Goal: Information Seeking & Learning: Learn about a topic

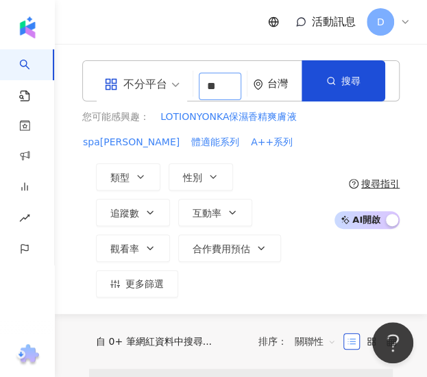
type input "*"
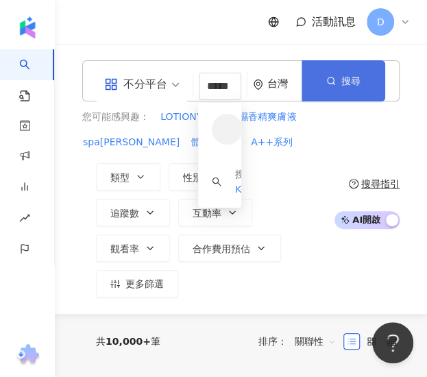
type input "*****"
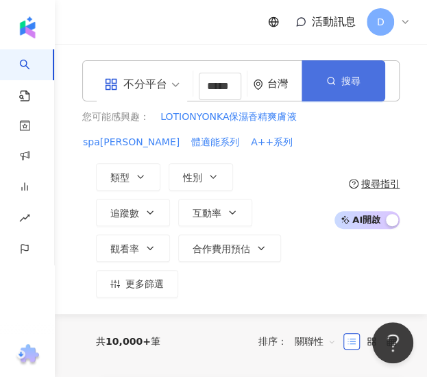
click at [311, 82] on button "搜尋" at bounding box center [344, 80] width 84 height 41
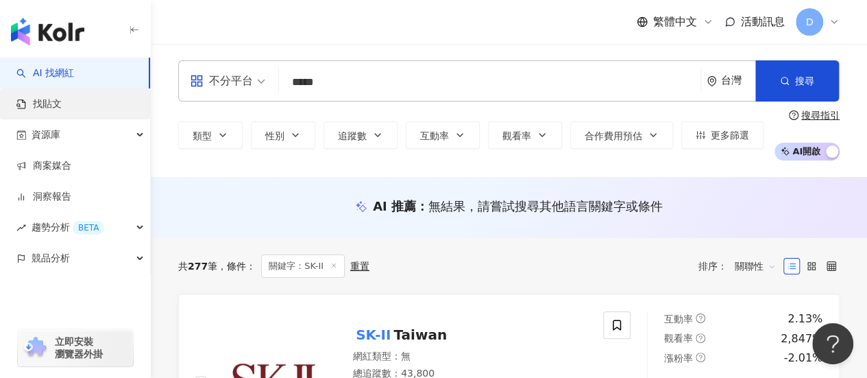
click at [62, 102] on link "找貼文" at bounding box center [38, 104] width 45 height 14
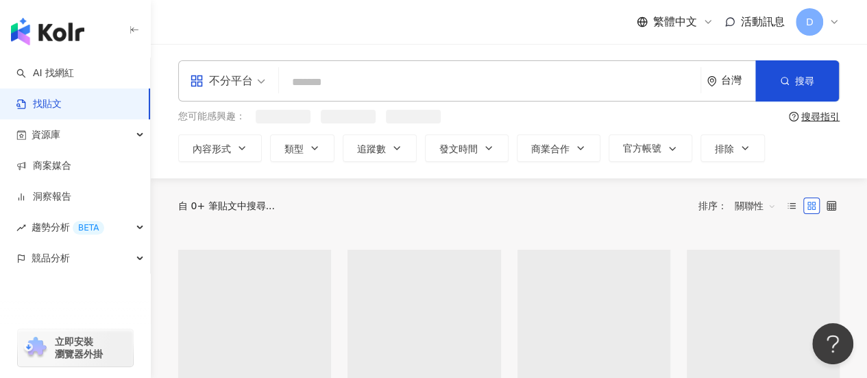
click at [326, 84] on input "search" at bounding box center [489, 81] width 411 height 29
type input "*"
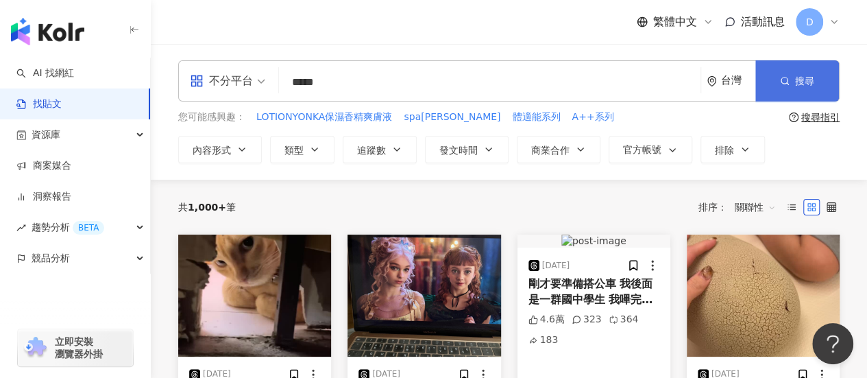
type input "*****"
click at [426, 93] on button "搜尋" at bounding box center [797, 80] width 84 height 41
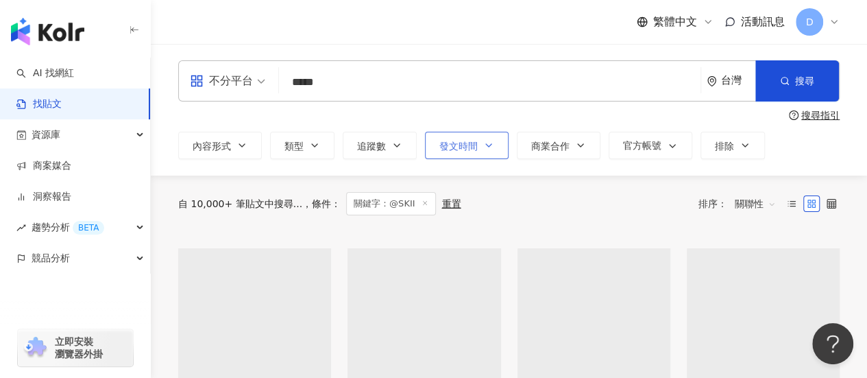
click at [426, 149] on span "發文時間" at bounding box center [458, 146] width 38 height 11
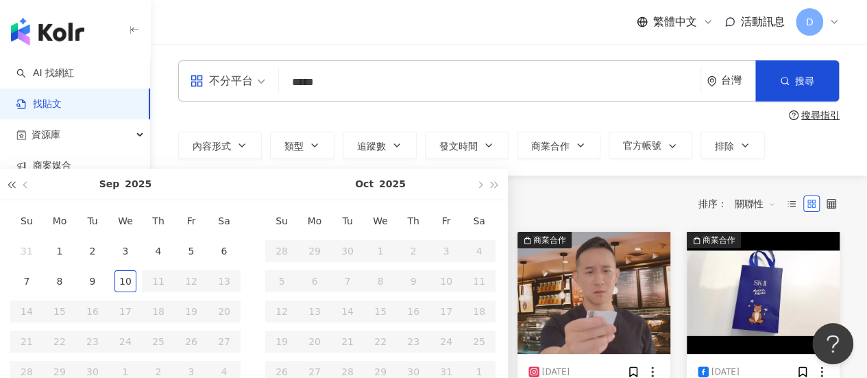
click at [9, 186] on span "button" at bounding box center [11, 184] width 7 height 7
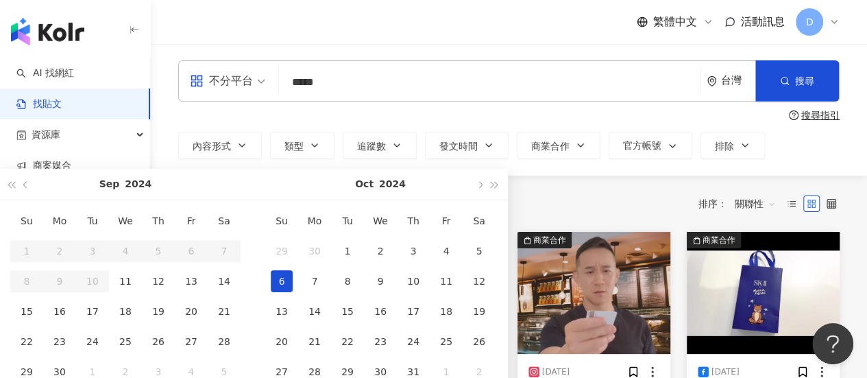
type input "**********"
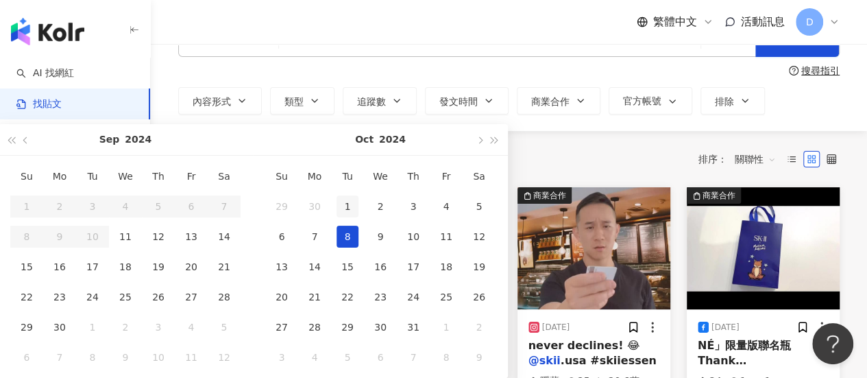
scroll to position [45, 0]
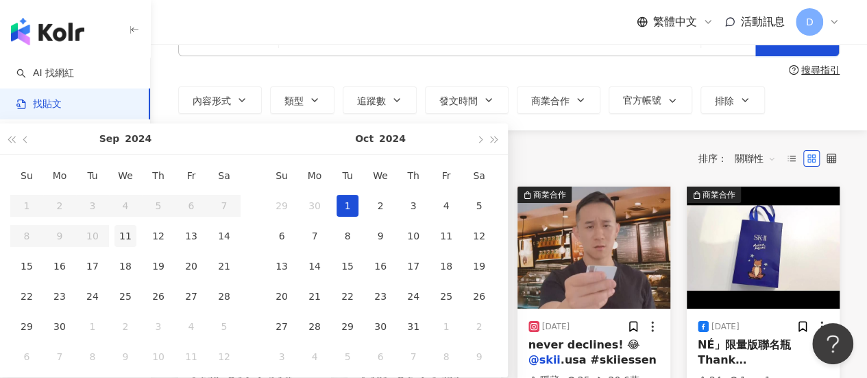
type input "**********"
click at [121, 242] on div "11" at bounding box center [125, 236] width 22 height 22
type input "**********"
click at [426, 138] on span "button" at bounding box center [494, 139] width 7 height 7
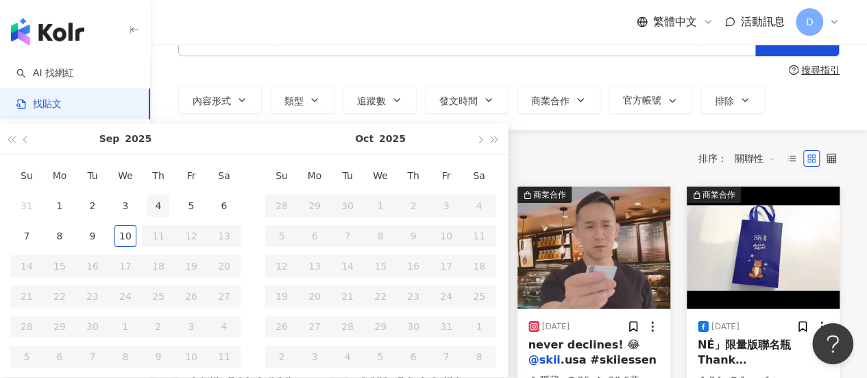
type input "**********"
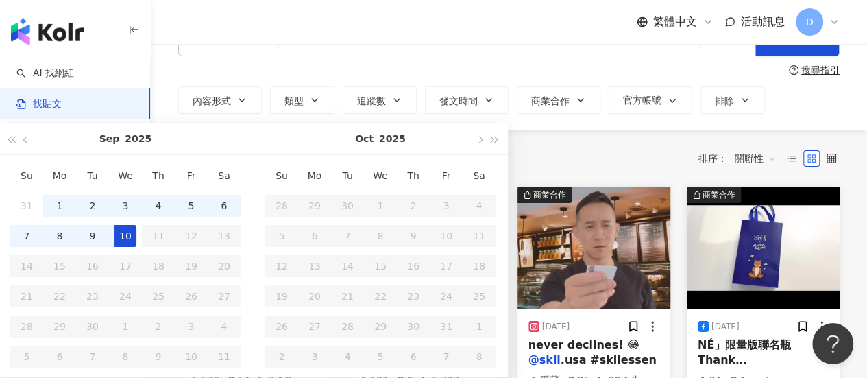
click at [122, 237] on div "10" at bounding box center [125, 236] width 22 height 22
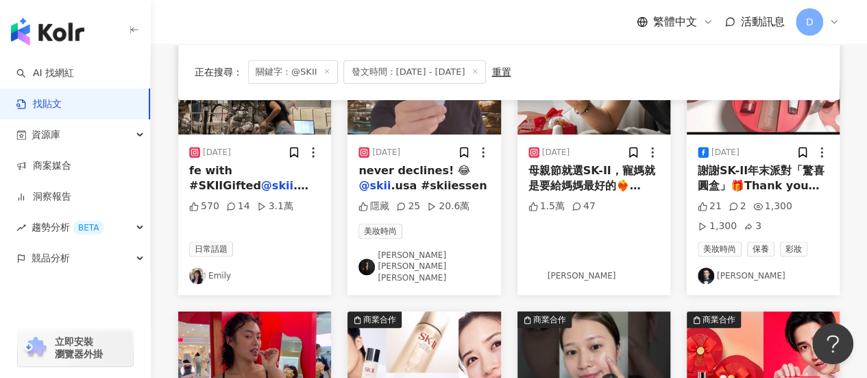
scroll to position [220, 0]
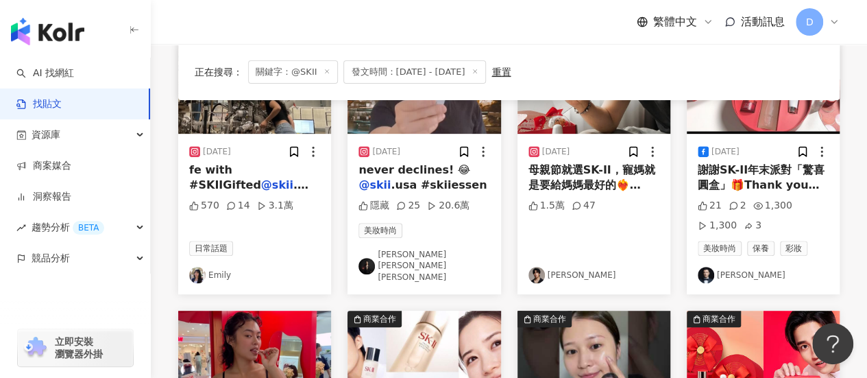
click at [426, 163] on span "謝謝SK-II年末派對「驚喜圓盒」🎁Thank you SK-II TW for the gift.#skii #skiitw #skii年末派對 #than…" at bounding box center [763, 277] width 131 height 228
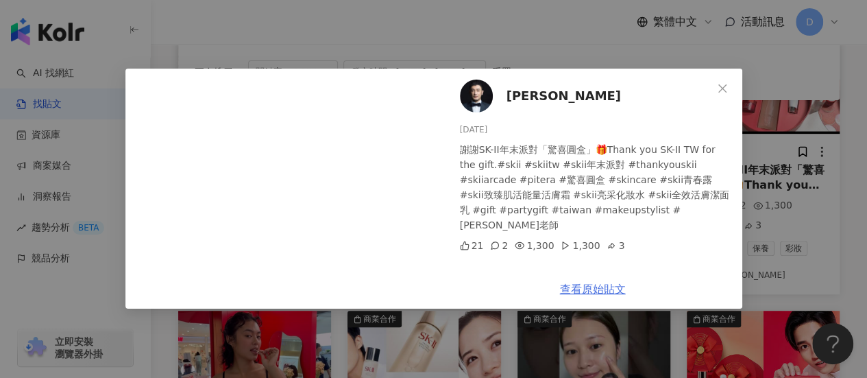
click at [426, 288] on link "查看原始貼文" at bounding box center [593, 288] width 66 height 13
click at [426, 217] on div "[PERSON_NAME] [DATE] 謝謝SK-II年末派對「驚喜圓盒」🎁Thank you SK-II TW for the gift.#skii #s…" at bounding box center [433, 189] width 867 height 378
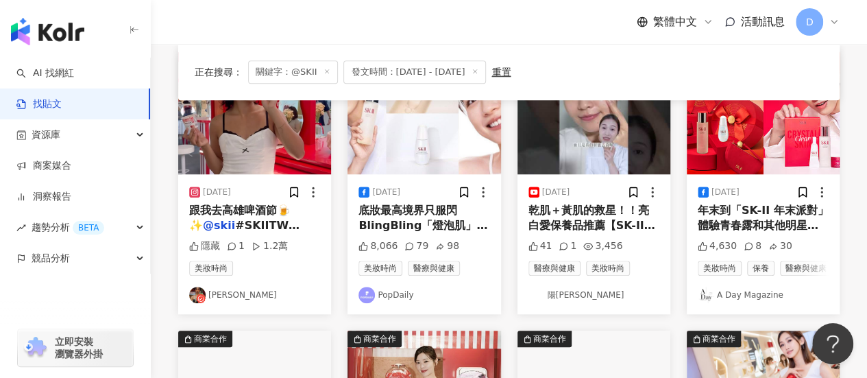
scroll to position [479, 0]
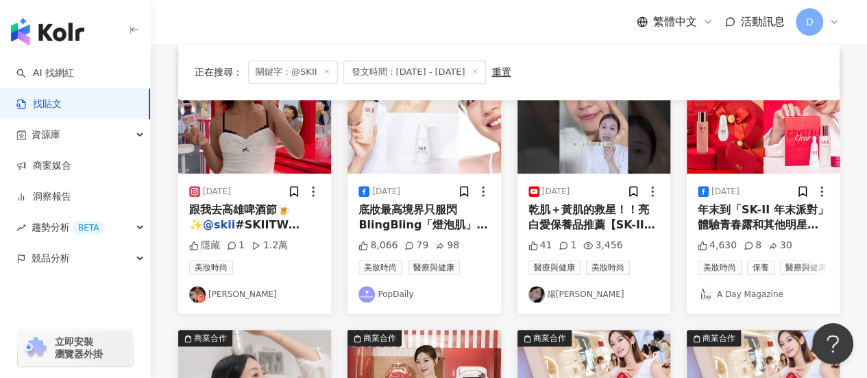
click at [419, 219] on span "底妝最高境界只服閃BlingBling「燈泡肌」💡 SK-II 青春露＋#全新小燈泡精華 養出素顏也晶透的好[PERSON_NAME] 趁著母親節期間限定入手…" at bounding box center [423, 332] width 130 height 258
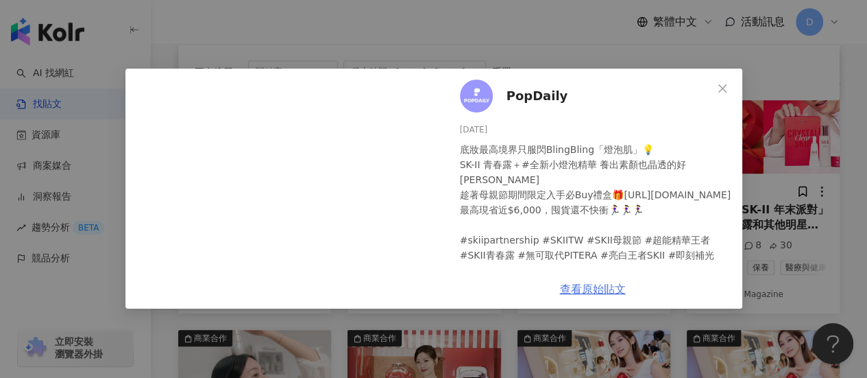
click at [426, 292] on link "查看原始貼文" at bounding box center [593, 288] width 66 height 13
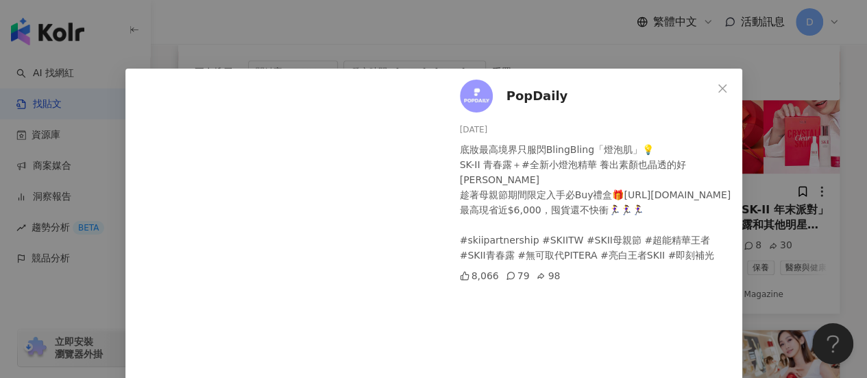
click at [426, 219] on div "PopDaily [DATE] 底妝最高境界只服閃BlingBling「燈泡肌」💡 SK-II 青春露＋#全新小燈泡精華 養出[PERSON_NAME]透的好…" at bounding box center [433, 189] width 867 height 378
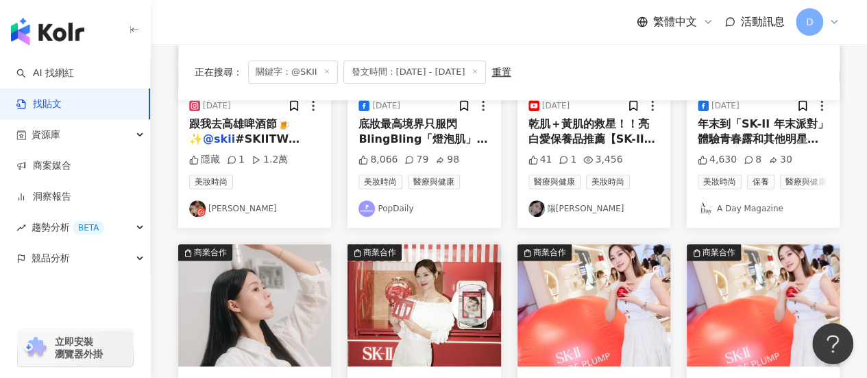
scroll to position [565, 0]
click at [426, 134] on span "乾肌＋黃肌的救星！！亮白愛保養品推薦【SK-II全新小燈泡精華】​| 陽陽 YangYang- 【Instagram】yangyang.y.y [URL][D…" at bounding box center [592, 231] width 129 height 228
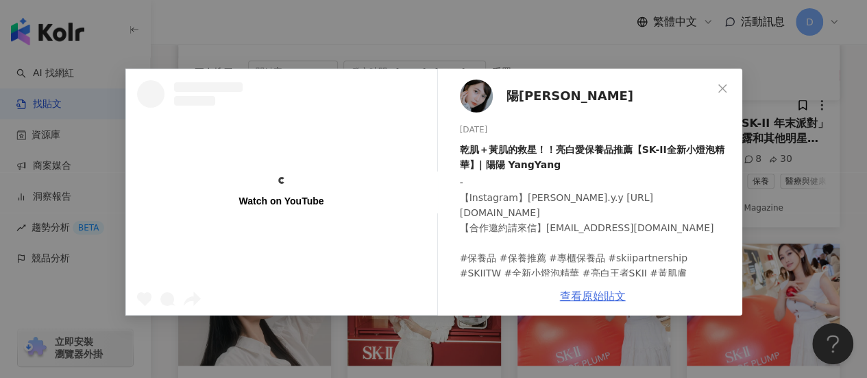
click at [426, 294] on link "查看原始貼文" at bounding box center [593, 295] width 66 height 13
click at [426, 90] on div "Watch on YouTube 陽陽 Rainy [DATE] 乾肌＋黃肌的救星！！亮白愛保養品推薦【SK-II全新小燈泡精華】​| 陽陽 YangYang…" at bounding box center [433, 189] width 867 height 378
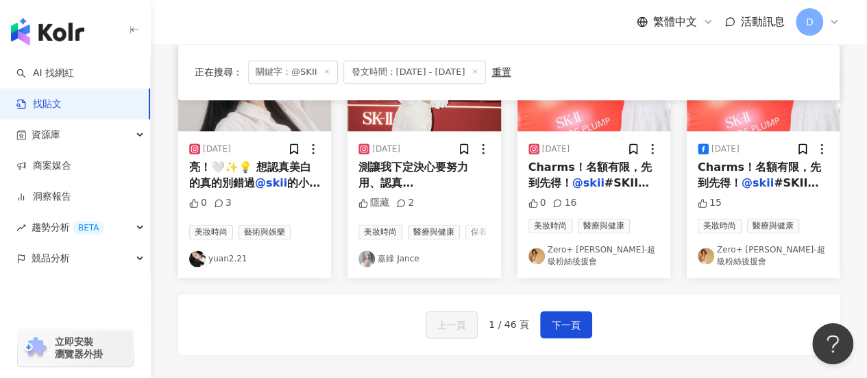
scroll to position [801, 0]
click at [426, 326] on button "下一頁" at bounding box center [566, 323] width 52 height 27
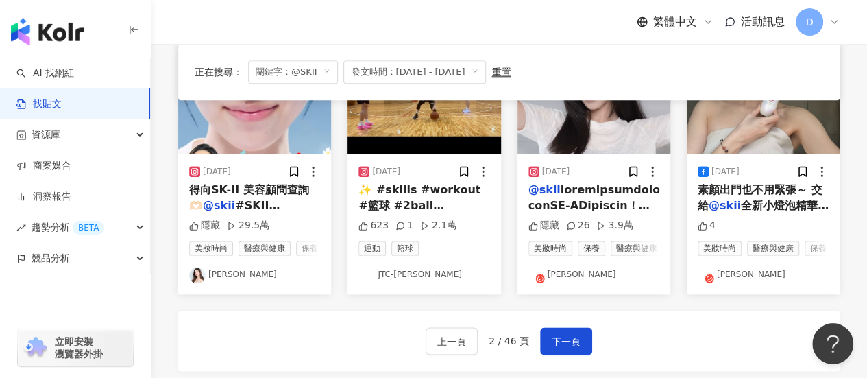
scroll to position [770, 0]
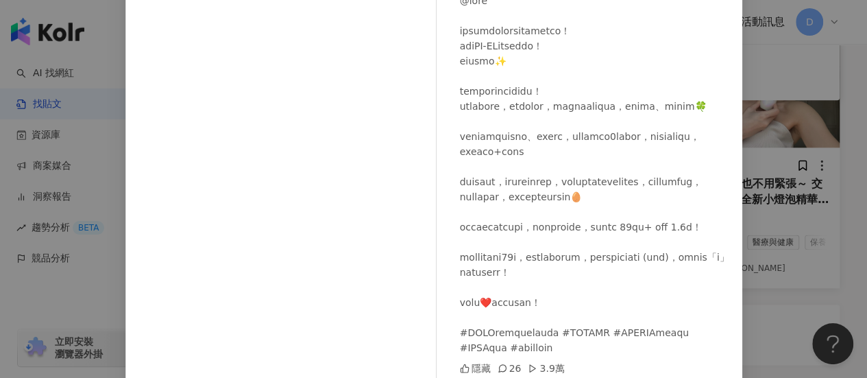
scroll to position [221, 0]
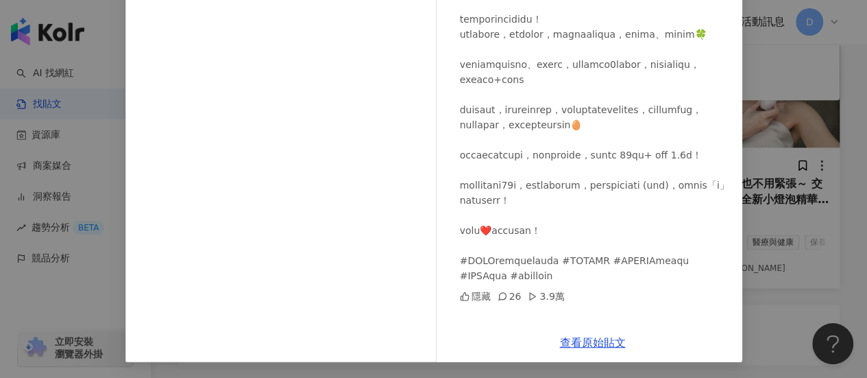
click at [426, 295] on div "[PERSON_NAME] [DATE] 隱藏 26 3.9萬 查看原始貼文" at bounding box center [433, 189] width 867 height 378
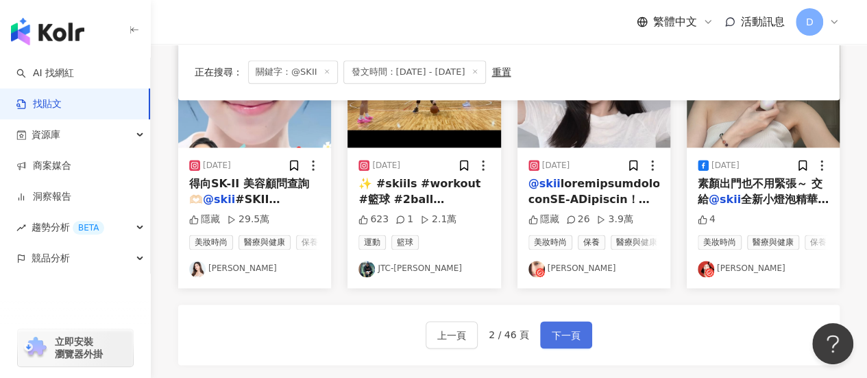
click at [426, 343] on span "下一頁" at bounding box center [566, 335] width 29 height 16
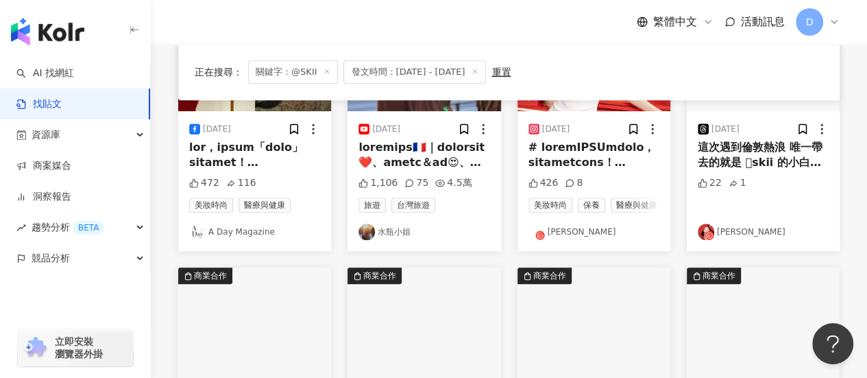
scroll to position [243, 0]
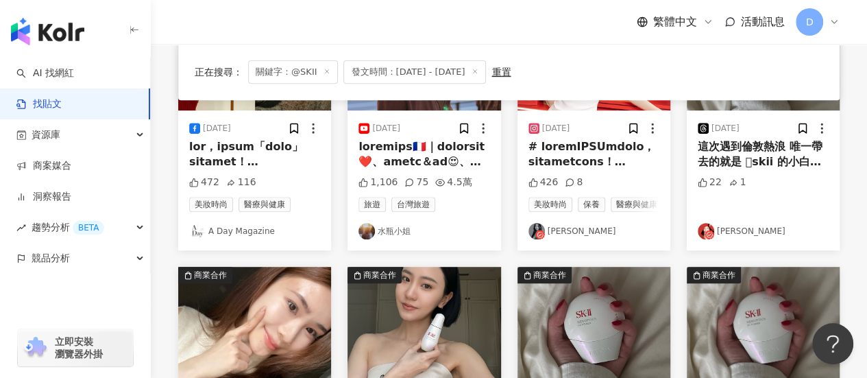
click at [426, 147] on span "這次遇到倫敦熱浪 唯一帶去的就是 skii 的小白球臉部防曬CC霜 總共有三個顏色我最喜歡玫瑰粉 特別適合我喜歡粉調的底妝 不油膩很清爽～沒有粉感不會跟其他…" at bounding box center [763, 246] width 130 height 212
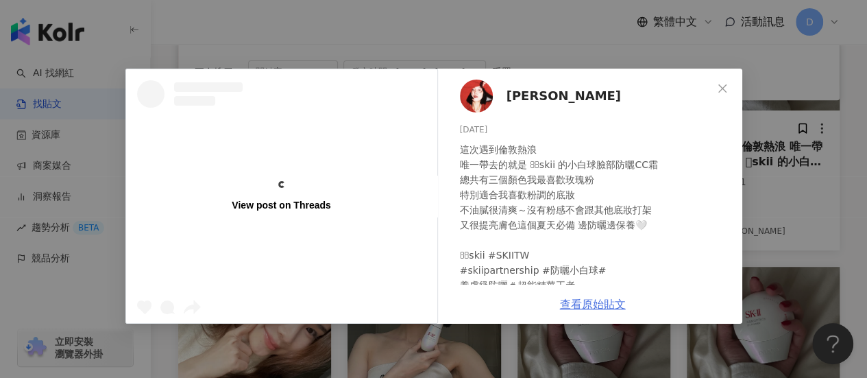
click at [426, 299] on link "查看原始貼文" at bounding box center [593, 303] width 66 height 13
click at [426, 141] on div "View post on Threads [PERSON_NAME] [DATE] 這次遇到倫敦熱浪 唯一帶去的就是 skii 的小白球臉部防曬CC霜 總共…" at bounding box center [433, 189] width 867 height 378
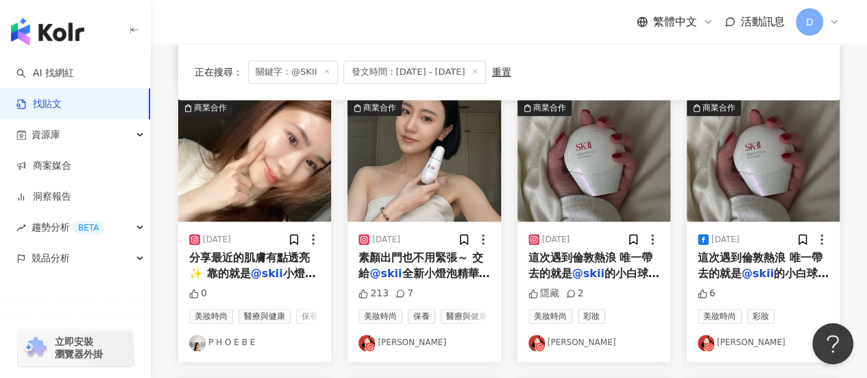
scroll to position [410, 0]
click at [269, 268] on span "分享最近的肌膚有點透亮 ✨ 靠的就是" at bounding box center [249, 266] width 121 height 28
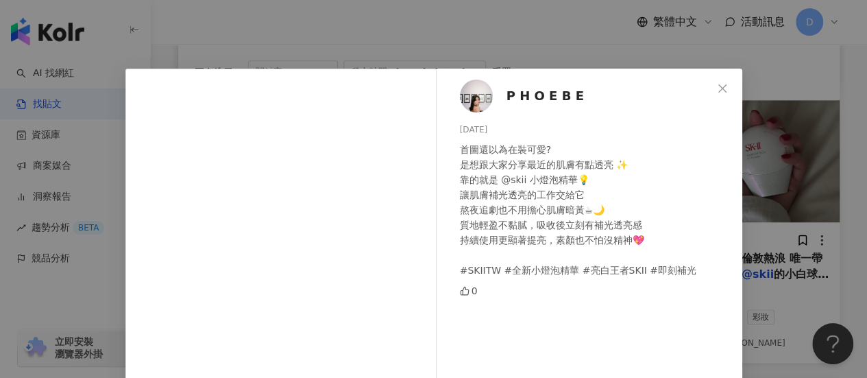
click at [426, 224] on div "P H O E B E [DATE] 首圖還以為在裝可愛? 是想跟大家分享最近的肌膚有點透亮 ✨ 靠的就是 @skii 小燈泡精華💡 讓肌膚補光透亮的工作交給…" at bounding box center [433, 189] width 867 height 378
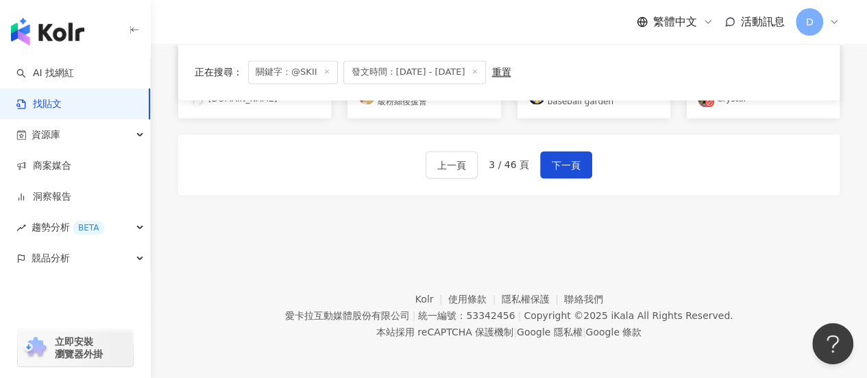
scroll to position [960, 0]
click at [426, 173] on span "下一頁" at bounding box center [566, 164] width 29 height 16
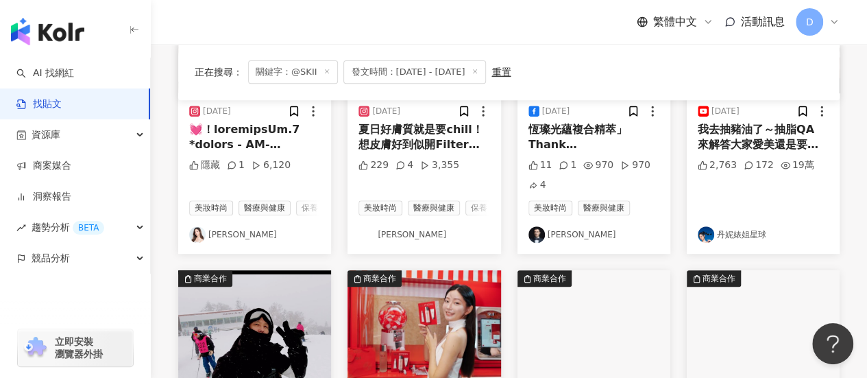
scroll to position [263, 0]
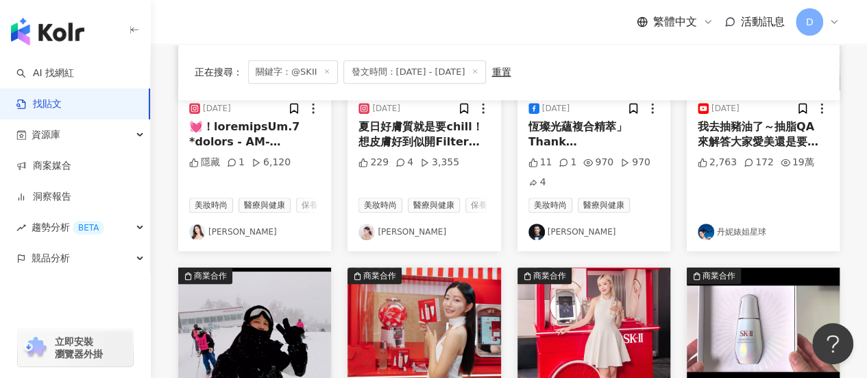
click at [426, 145] on span "恆璨光蘊複合精萃」Thank you" at bounding box center [577, 142] width 99 height 44
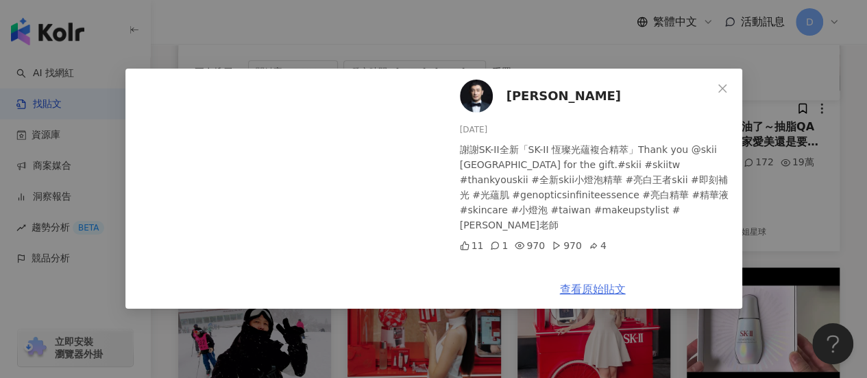
click at [426, 287] on link "查看原始貼文" at bounding box center [593, 288] width 66 height 13
click at [426, 150] on div "[PERSON_NAME] [DATE] 謝謝SK-II全新「SK-II 恆璨光蘊複合精萃」Thank you @skii [GEOGRAPHIC_DATA]…" at bounding box center [433, 189] width 867 height 378
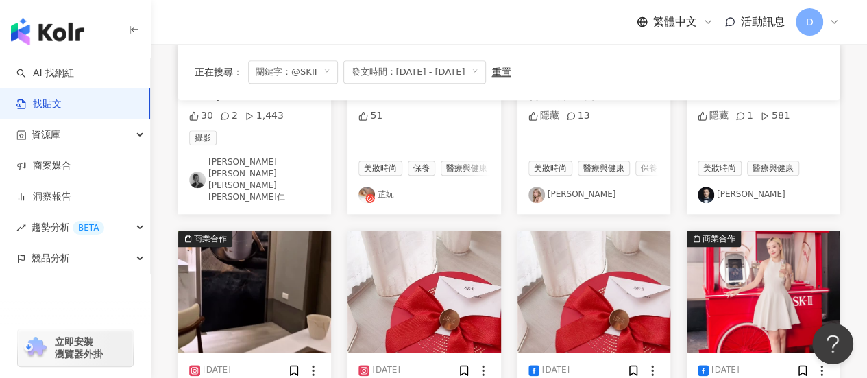
scroll to position [507, 0]
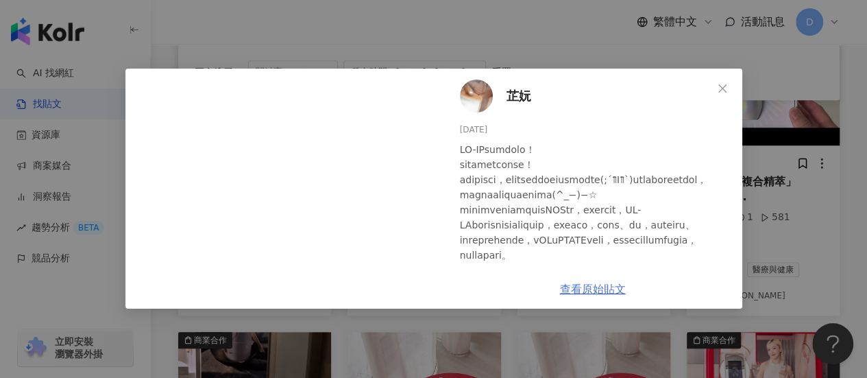
click at [426, 293] on link "查看原始貼文" at bounding box center [593, 288] width 66 height 13
click at [426, 210] on div "芷妧 [DATE] 51 查看原始貼文" at bounding box center [433, 189] width 867 height 378
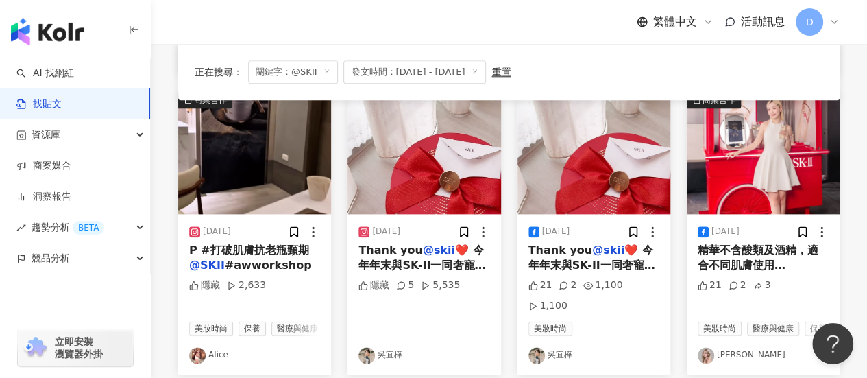
scroll to position [743, 0]
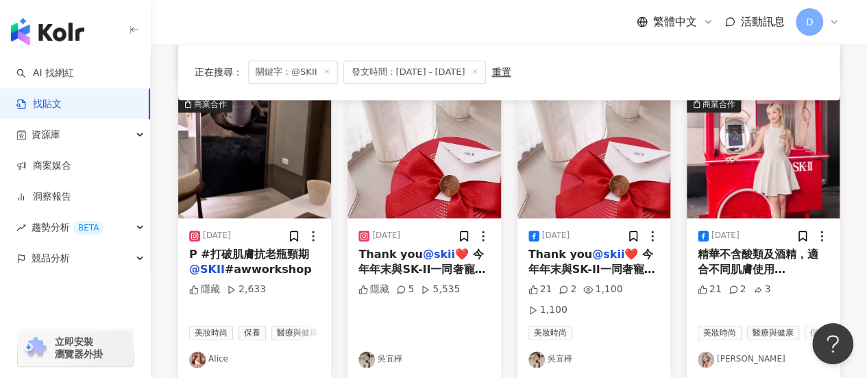
click at [426, 247] on mark "@skii" at bounding box center [439, 253] width 32 height 13
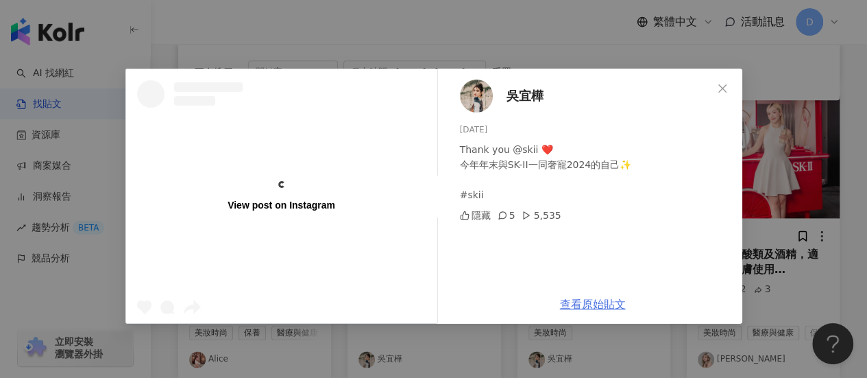
click at [426, 297] on div "[PERSON_NAME][DATE] Thank you @skii ❤️ 今年年末與SK-II一同奢寵2024的自己✨ #skii 隱藏 5 5,535 …" at bounding box center [592, 196] width 299 height 255
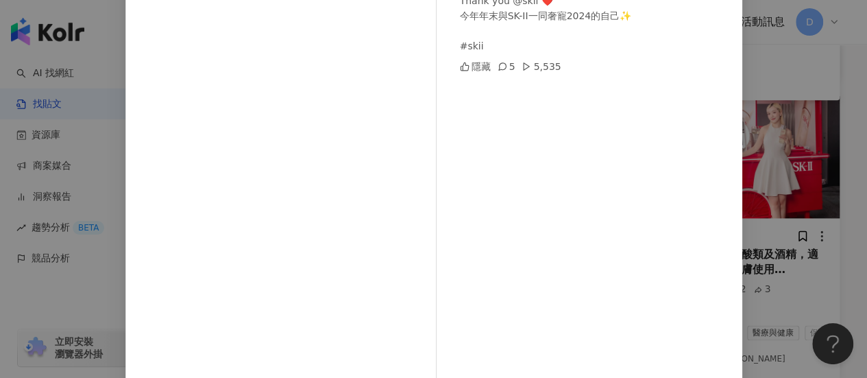
scroll to position [221, 0]
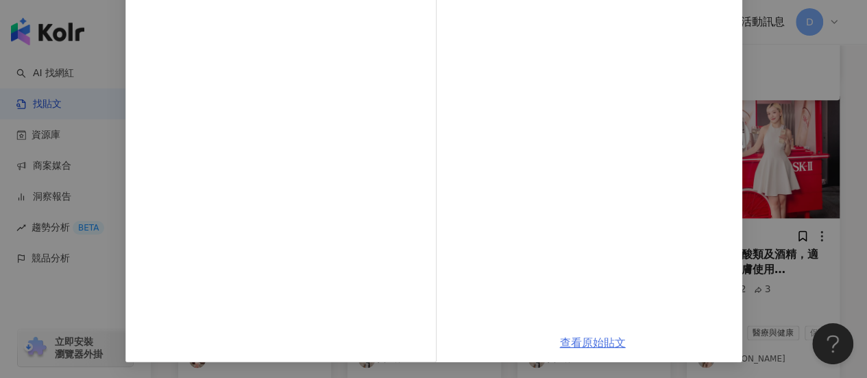
click at [426, 341] on link "查看原始貼文" at bounding box center [593, 342] width 66 height 13
click at [426, 191] on div "[PERSON_NAME][DATE] Thank you @skii ❤️ 今年年末與SK-II一同奢寵2024的自己✨ #skii 隱藏 5 5,535 …" at bounding box center [433, 189] width 867 height 378
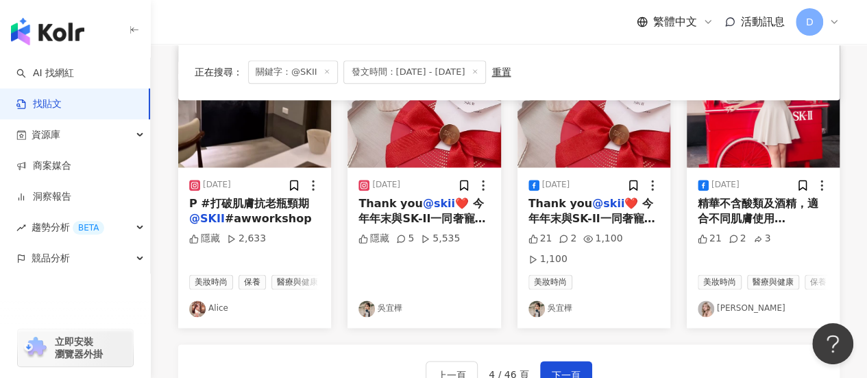
scroll to position [794, 0]
click at [426, 367] on span "下一頁" at bounding box center [566, 375] width 29 height 16
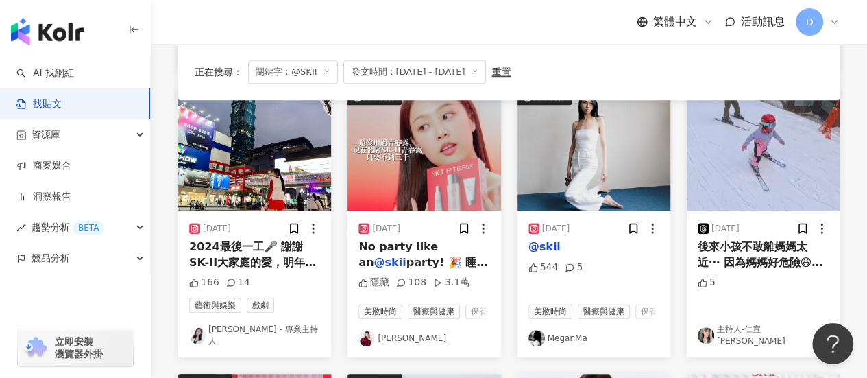
scroll to position [422, 0]
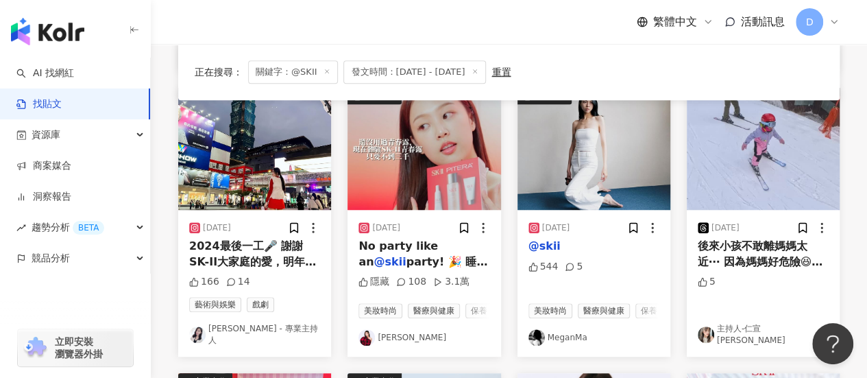
click at [426, 252] on mark "@skii" at bounding box center [544, 245] width 32 height 13
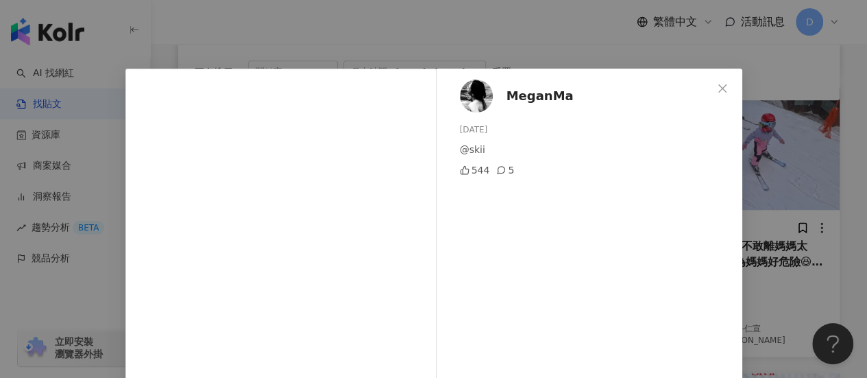
click at [426, 301] on div "MeganMa [DATE] @skii 544 5" at bounding box center [592, 314] width 299 height 491
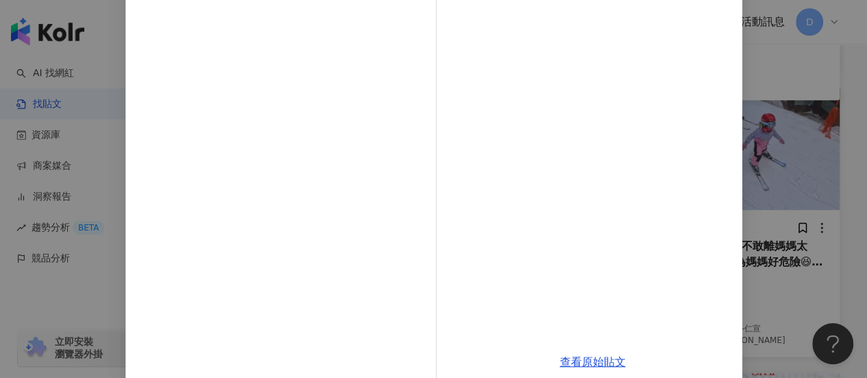
scroll to position [220, 0]
click at [426, 354] on link "查看原始貼文" at bounding box center [593, 359] width 66 height 13
click at [426, 186] on div "MeganMa [DATE] @skii 544 5 查看原始貼文" at bounding box center [433, 189] width 867 height 378
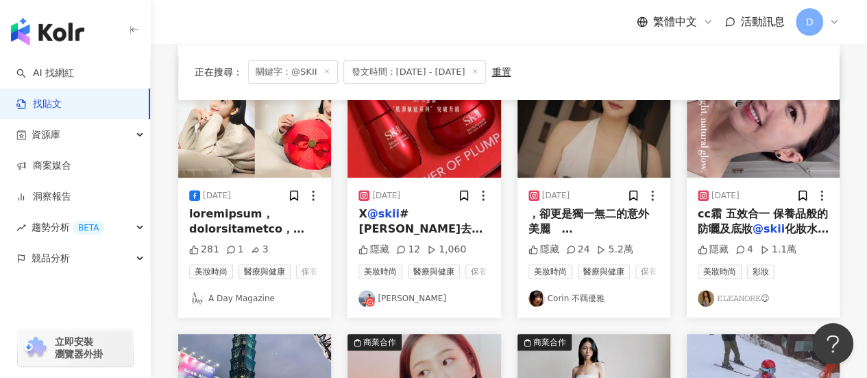
scroll to position [177, 0]
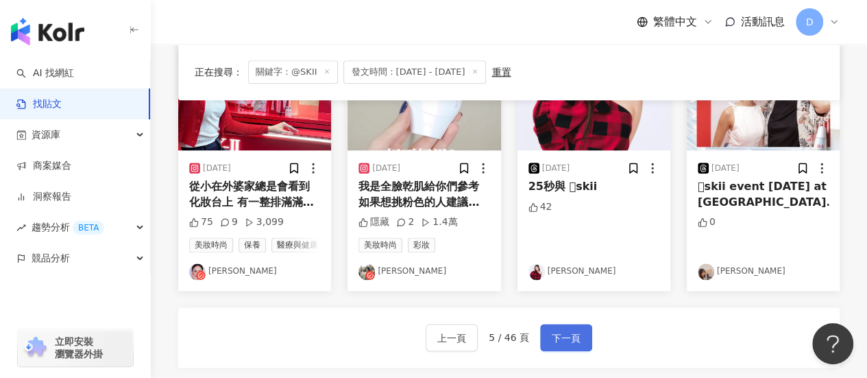
click at [426, 350] on button "下一頁" at bounding box center [566, 337] width 52 height 27
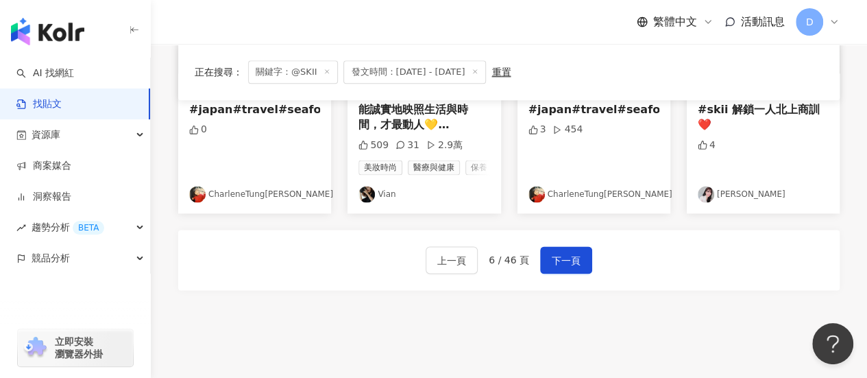
scroll to position [838, 0]
click at [426, 273] on button "下一頁" at bounding box center [566, 258] width 52 height 27
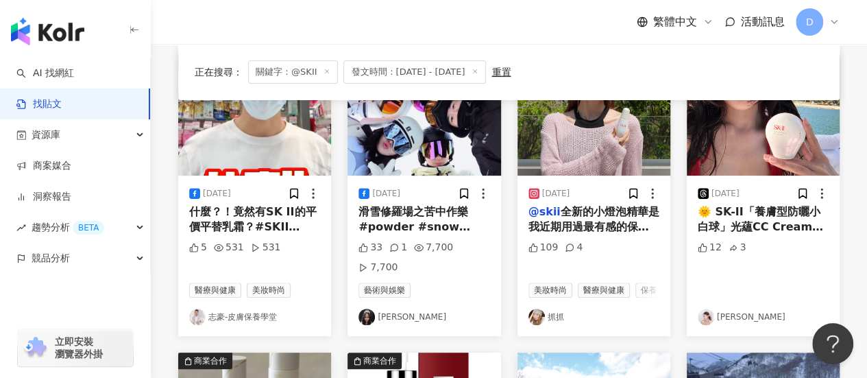
scroll to position [180, 0]
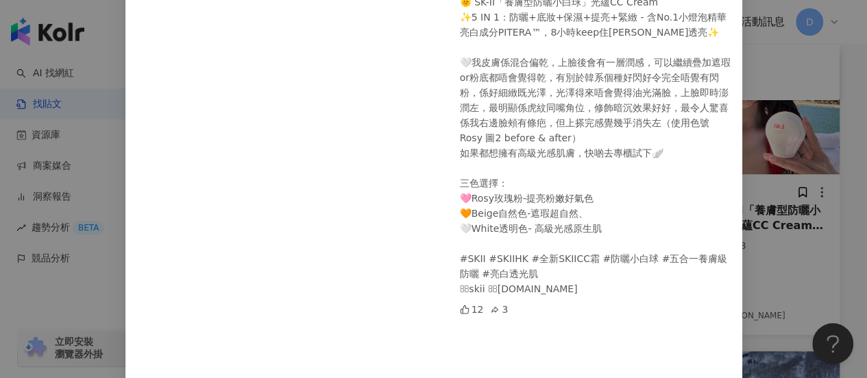
scroll to position [148, 0]
click at [426, 225] on div "[PERSON_NAME][DATE] 🌞 SK-II「養膚型防曬小白球」光蘊CC Cream ✨5 IN 1：防曬+底妝+保濕+提亮+緊緻 - 含No.1小…" at bounding box center [433, 189] width 867 height 378
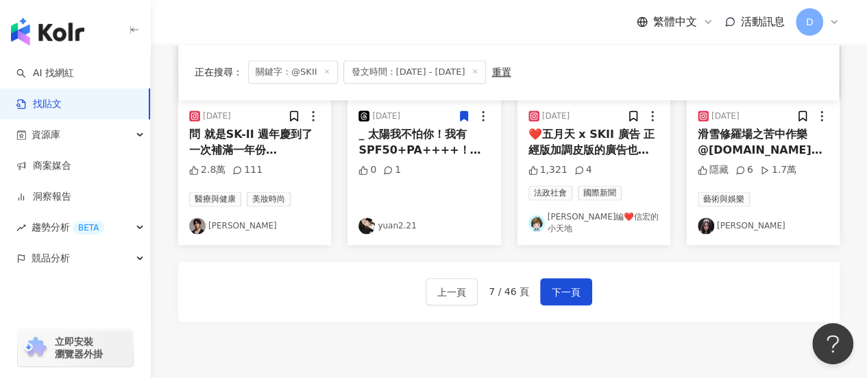
scroll to position [873, 0]
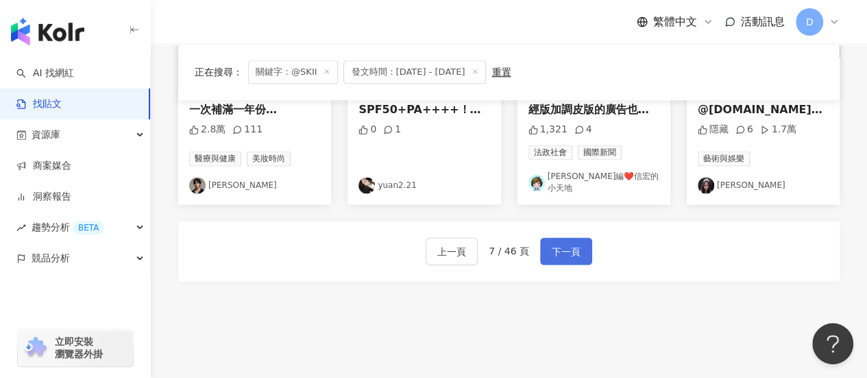
click at [426, 242] on button "下一頁" at bounding box center [566, 250] width 52 height 27
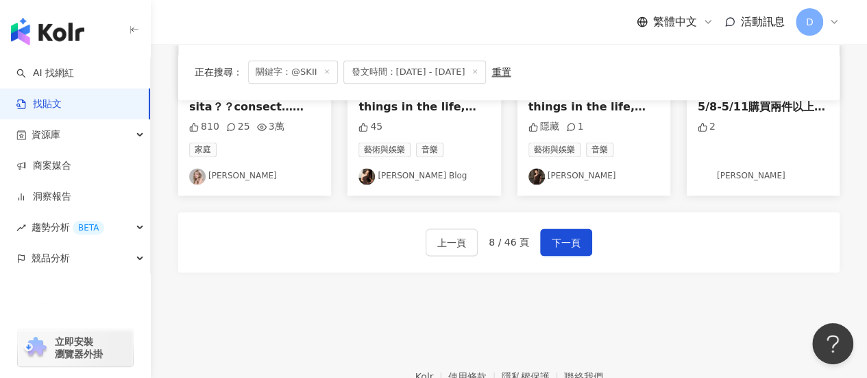
scroll to position [861, 0]
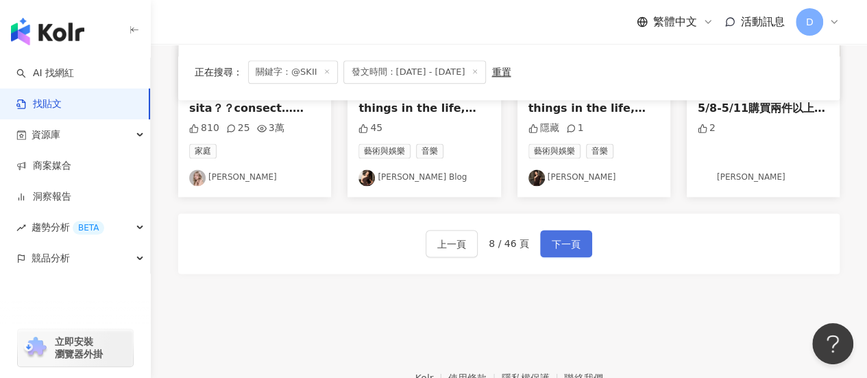
click at [426, 238] on button "下一頁" at bounding box center [566, 243] width 52 height 27
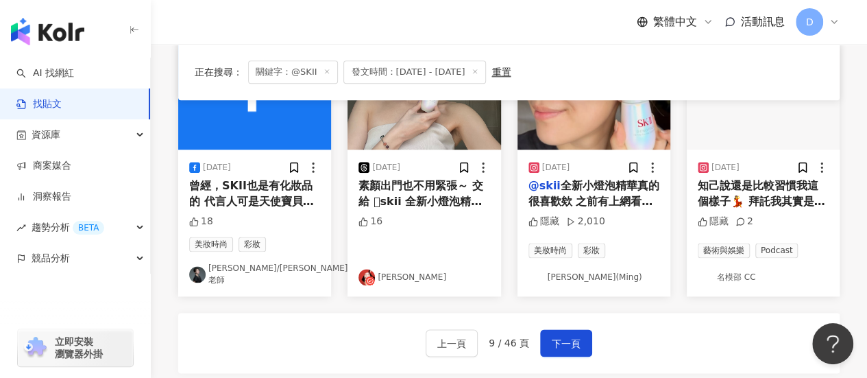
scroll to position [769, 0]
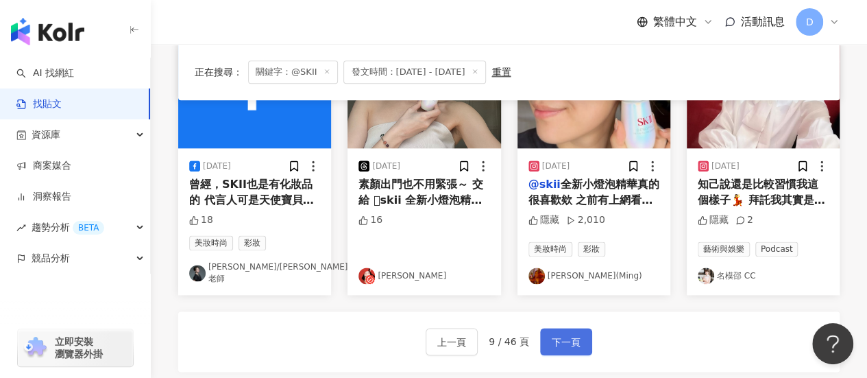
click at [426, 346] on button "下一頁" at bounding box center [566, 341] width 52 height 27
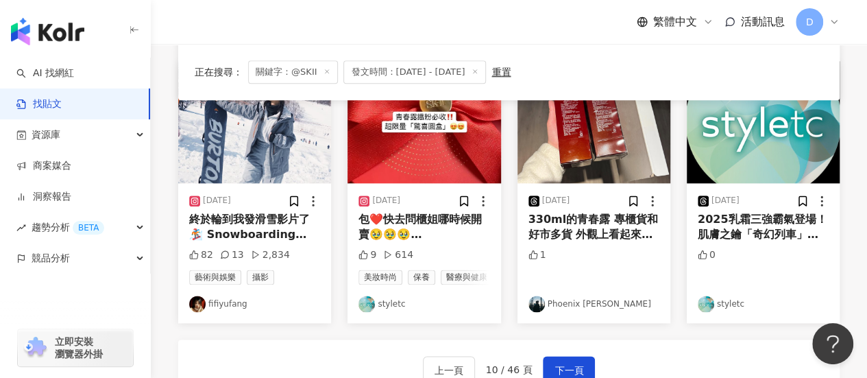
scroll to position [729, 0]
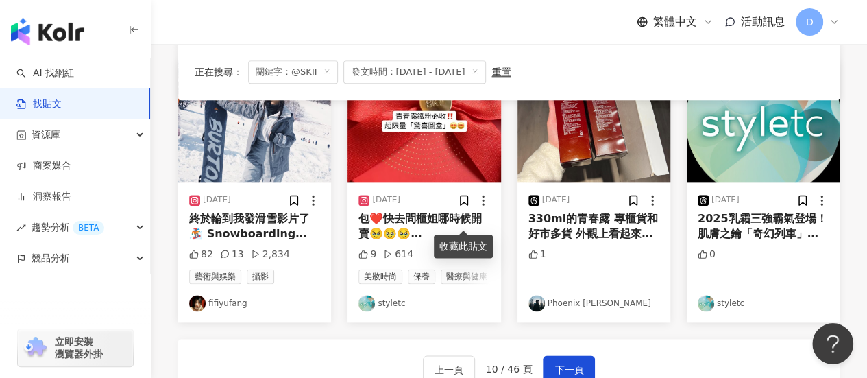
click at [426, 238] on div "收藏此貼文" at bounding box center [463, 245] width 59 height 23
click at [391, 256] on mark "@skii" at bounding box center [374, 249] width 32 height 13
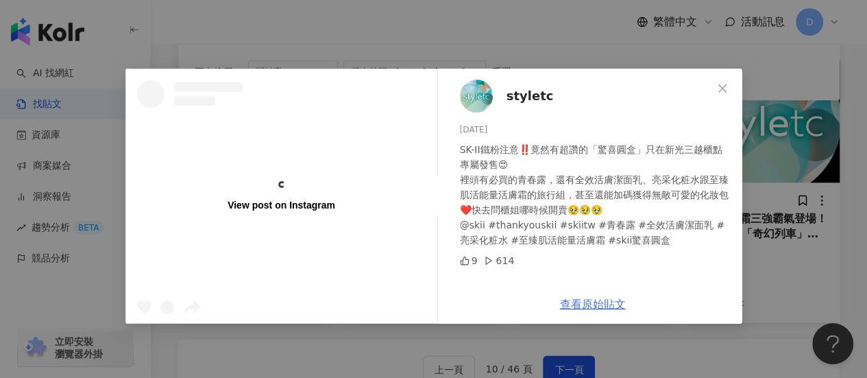
click at [426, 297] on link "查看原始貼文" at bounding box center [593, 303] width 66 height 13
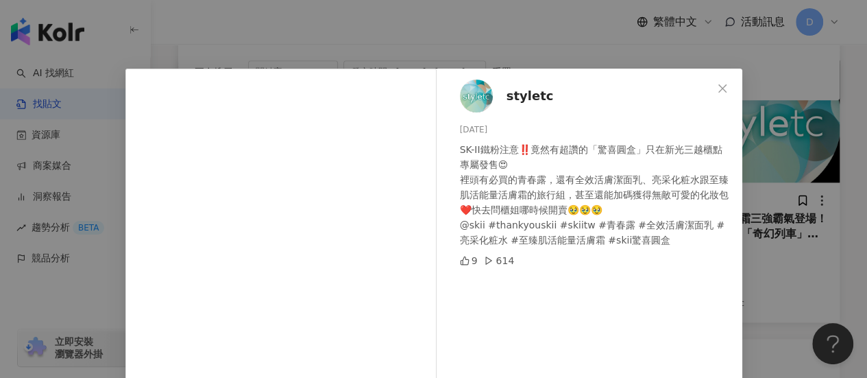
click at [426, 186] on div "styletc [DATE] SK-II鐵粉注意‼️竟然有超讚的「驚喜圓盒」只在新光三越櫃點專屬發售😍 裡頭有必買的青春露，還有全效活膚潔面乳、亮采化粧水跟至…" at bounding box center [433, 189] width 867 height 378
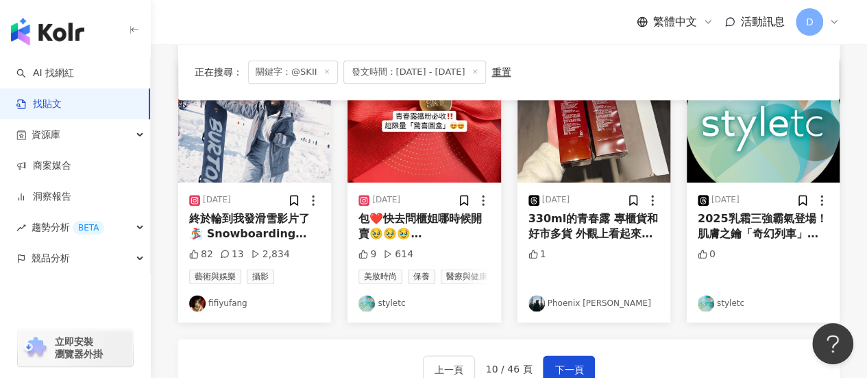
click at [426, 239] on span "2025乳霜三強霸氣登場！肌膚之鑰「奇幻列車」藝術限量版 ， SK-II「澎彈大紅球」蘋果肌神器，理膚寶水「#B5膠原霜」1小時激活膠原 今年抗老保養圈最強戰…" at bounding box center [763, 303] width 130 height 182
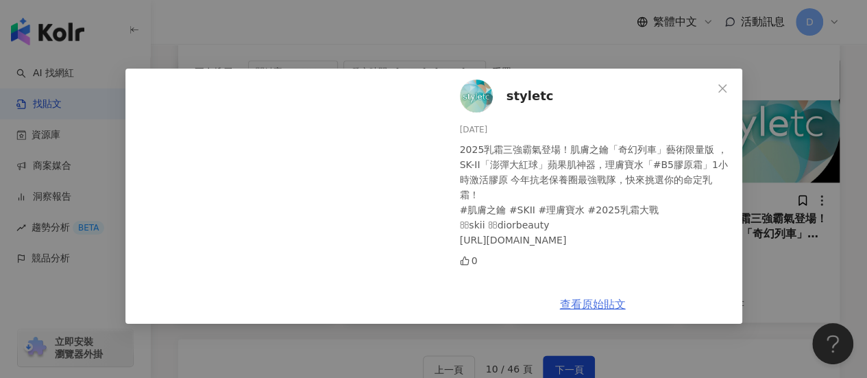
click at [426, 303] on link "查看原始貼文" at bounding box center [593, 303] width 66 height 13
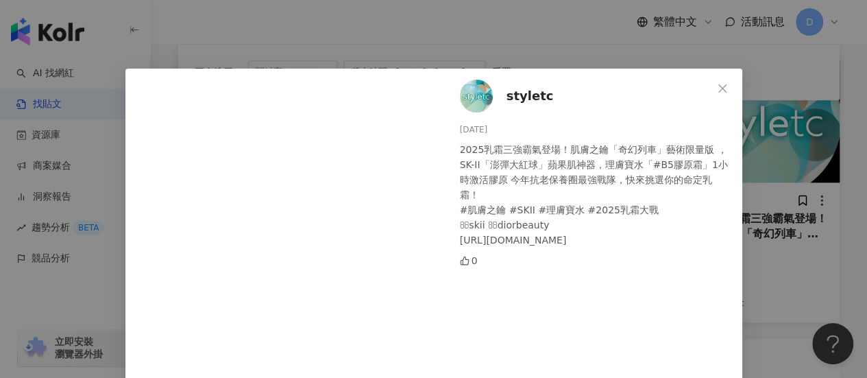
click at [426, 204] on div "styletc [DATE] 2025乳霜三強霸氣登場！肌膚之鑰「奇幻列車」藝術限量版 ， SK-II「澎彈大紅球」蘋果肌神器，理膚寶水「#B5膠原霜」1小時…" at bounding box center [433, 189] width 867 height 378
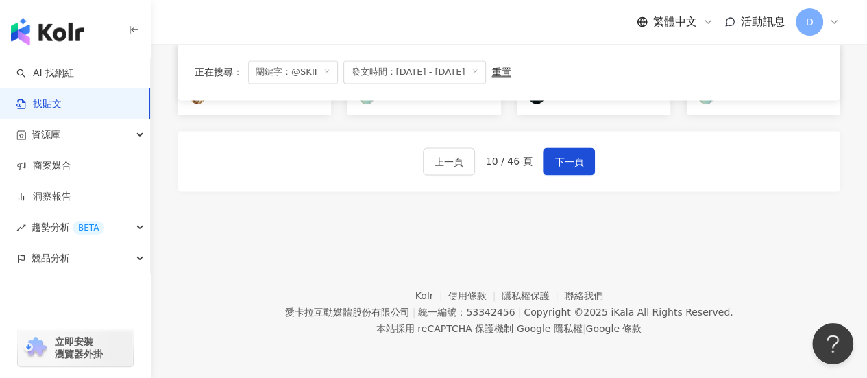
scroll to position [966, 0]
click at [426, 164] on button "下一頁" at bounding box center [569, 160] width 52 height 27
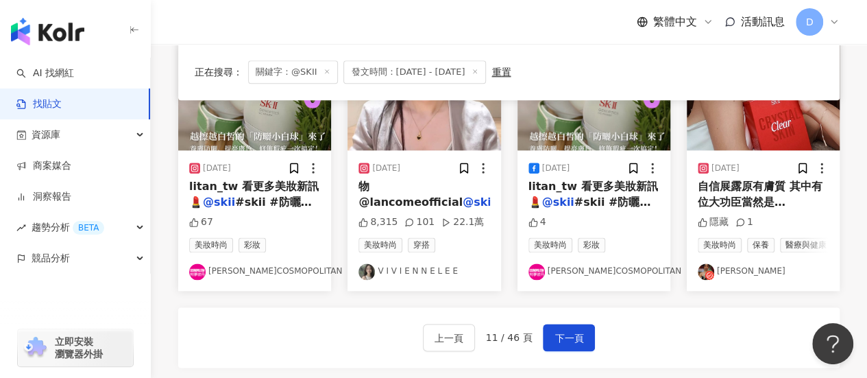
scroll to position [780, 0]
click at [426, 190] on span "物 @lancomeofficial" at bounding box center [410, 194] width 104 height 28
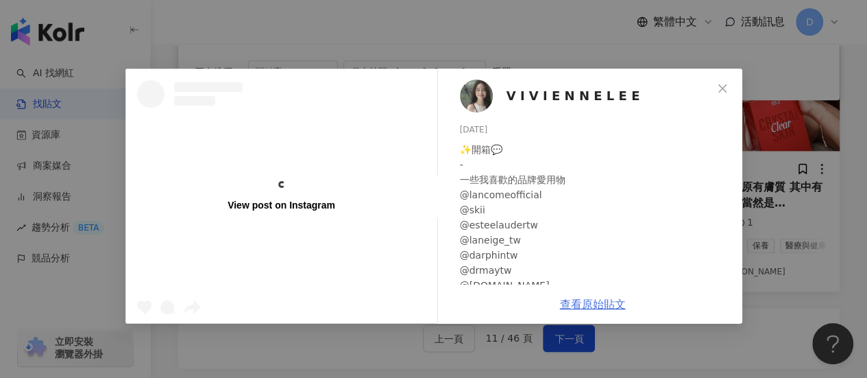
click at [426, 302] on link "查看原始貼文" at bounding box center [593, 303] width 66 height 13
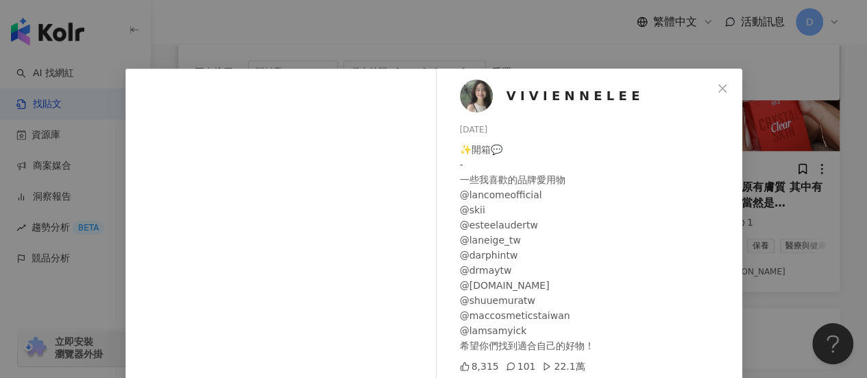
click at [426, 233] on div "V I V I E N N E L E E [DATE] ✨開箱💬 - 一些我喜歡的品牌愛用物 @lancomeofficial @skii @esteela…" at bounding box center [433, 189] width 867 height 378
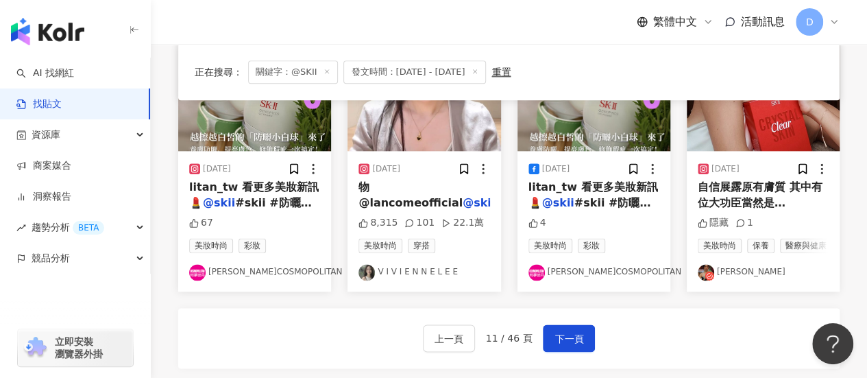
click at [426, 191] on span "litan_tw 看更多美妝新訊💄" at bounding box center [593, 194] width 130 height 28
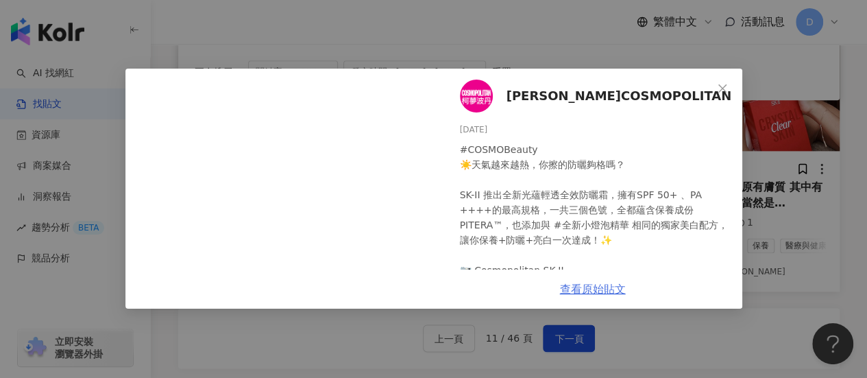
click at [426, 293] on link "查看原始貼文" at bounding box center [593, 288] width 66 height 13
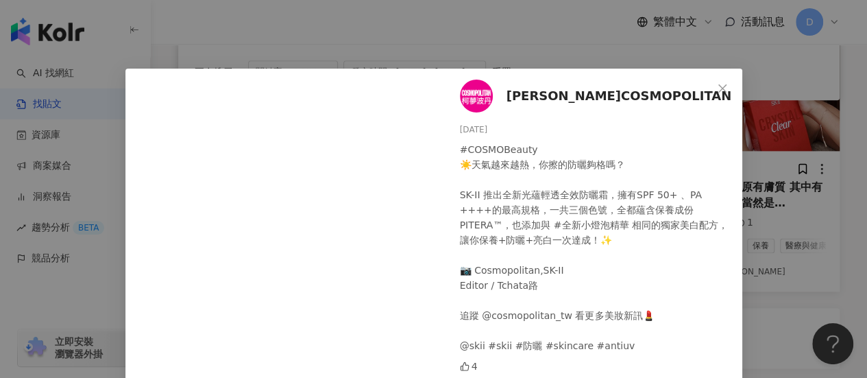
click at [426, 138] on div "[PERSON_NAME]COSMOPOLITAN [DATE] #COSMOBeauty ☀️天氣越來越熱，你擦的防曬夠格嗎？ SK-II 推出全新光蘊輕透…" at bounding box center [433, 189] width 867 height 378
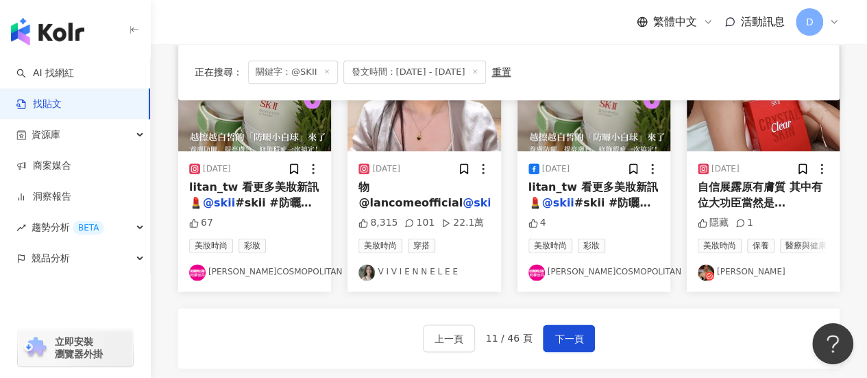
click at [291, 201] on span "#skii #防曬 #ski" at bounding box center [250, 210] width 123 height 28
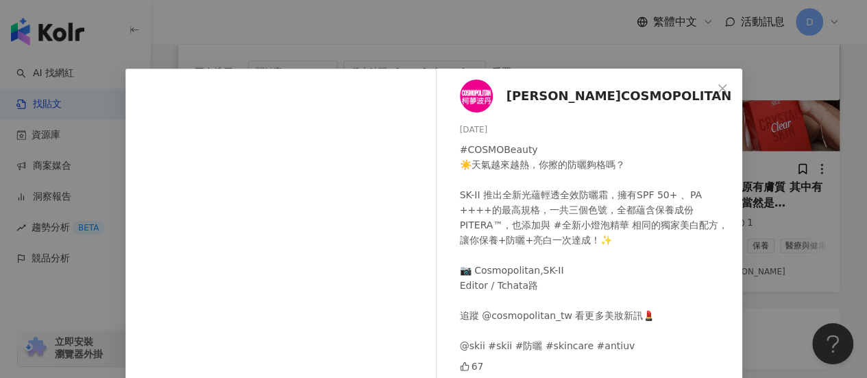
click at [426, 298] on div "#COSMOBeauty ☀️天氣越來越熱，你擦的防曬夠格嗎？ SK-II 推出全新光蘊輕透全效防曬霜，擁有SPF 50+ 、PA ++++的最高規格，一共三…" at bounding box center [595, 247] width 271 height 211
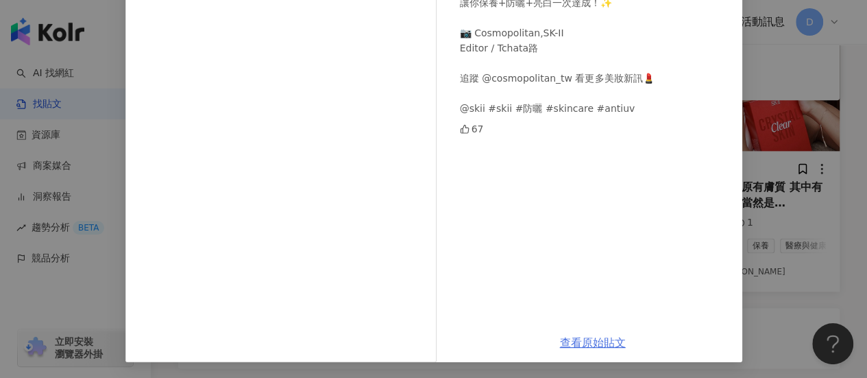
click at [426, 336] on link "查看原始貼文" at bounding box center [593, 342] width 66 height 13
click at [426, 219] on div "[PERSON_NAME]COSMOPOLITAN [DATE] #COSMOBeauty ☀️天氣越來越熱，你擦的防曬夠格嗎？ SK-II 推出全新光蘊輕透…" at bounding box center [433, 189] width 867 height 378
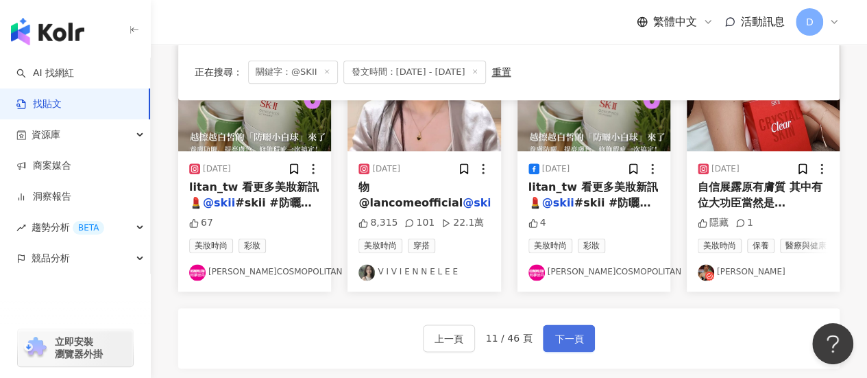
click at [426, 347] on span "下一頁" at bounding box center [569, 338] width 29 height 16
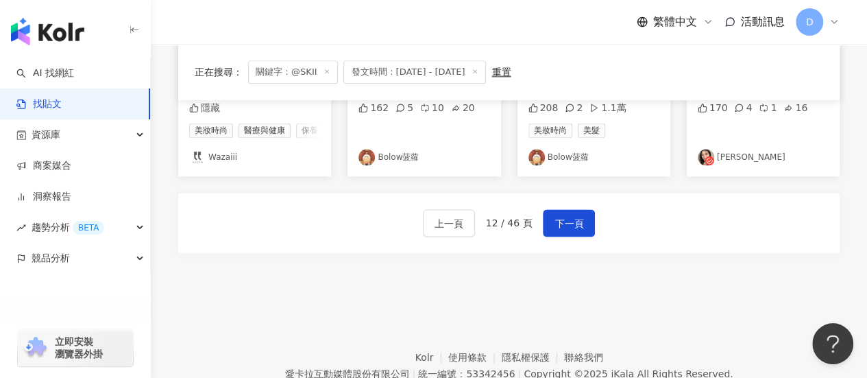
scroll to position [875, 0]
click at [426, 231] on span "下一頁" at bounding box center [569, 223] width 29 height 16
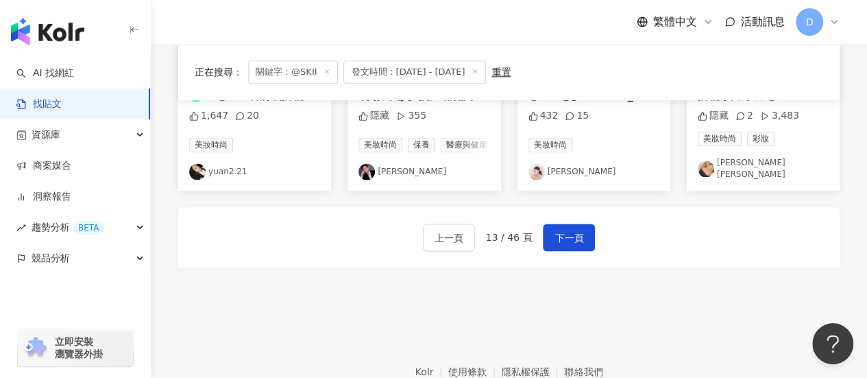
scroll to position [878, 0]
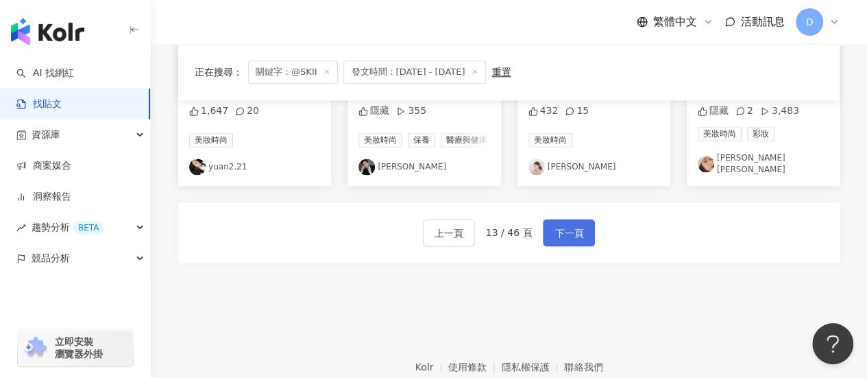
click at [426, 238] on button "下一頁" at bounding box center [569, 232] width 52 height 27
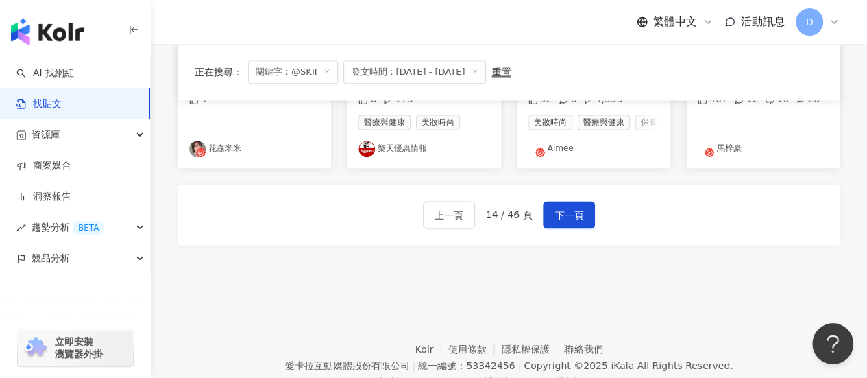
scroll to position [891, 0]
click at [426, 222] on span "下一頁" at bounding box center [569, 214] width 29 height 16
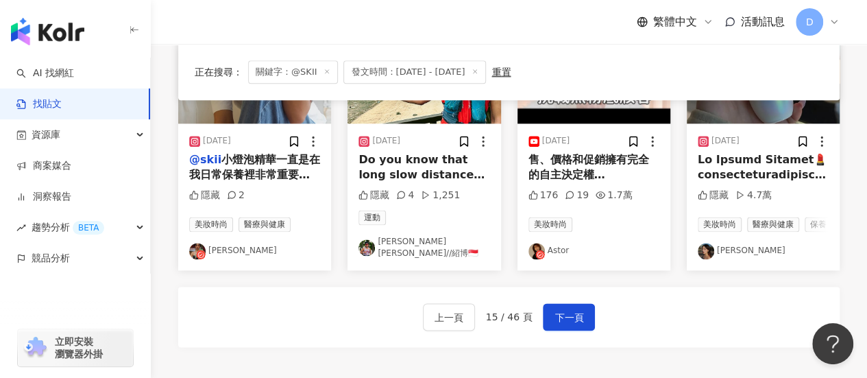
scroll to position [966, 0]
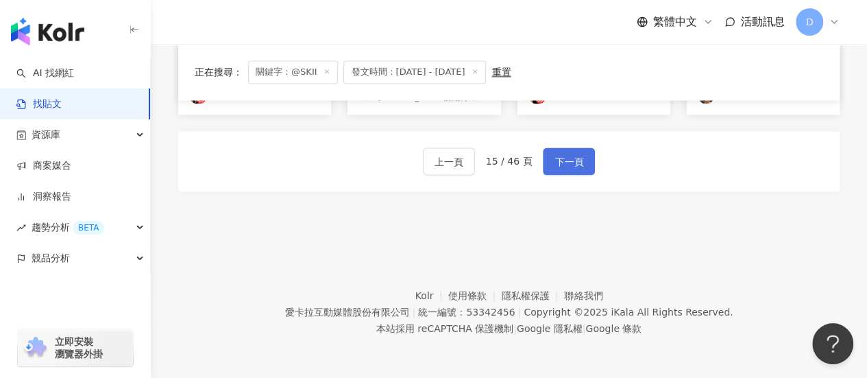
click at [426, 156] on button "下一頁" at bounding box center [569, 160] width 52 height 27
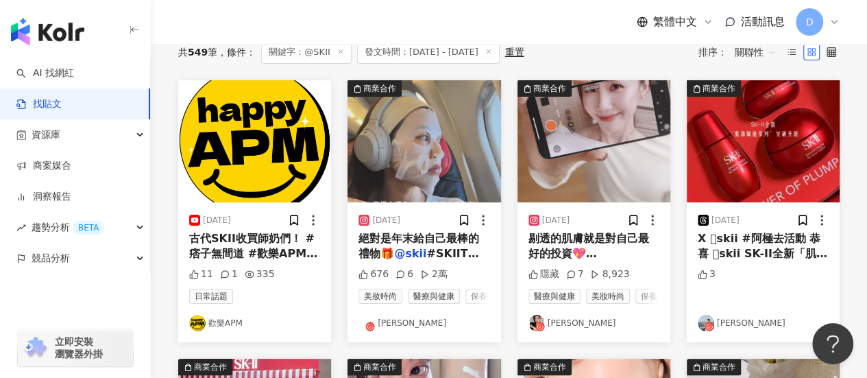
scroll to position [153, 0]
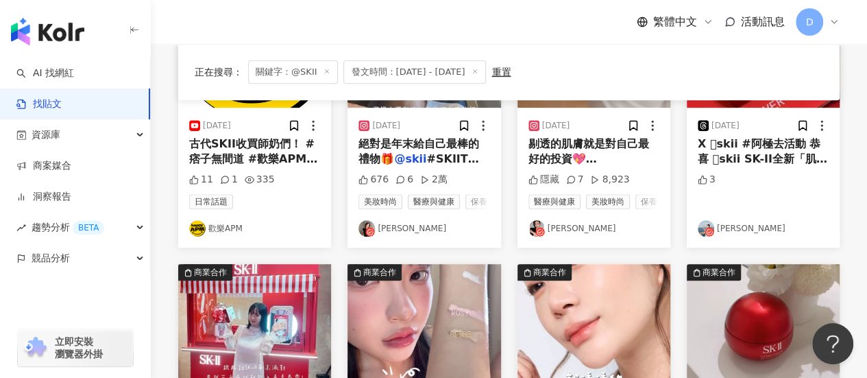
click at [426, 156] on span "剔透的肌膚就是對自己最好的投資💖" at bounding box center [588, 151] width 121 height 28
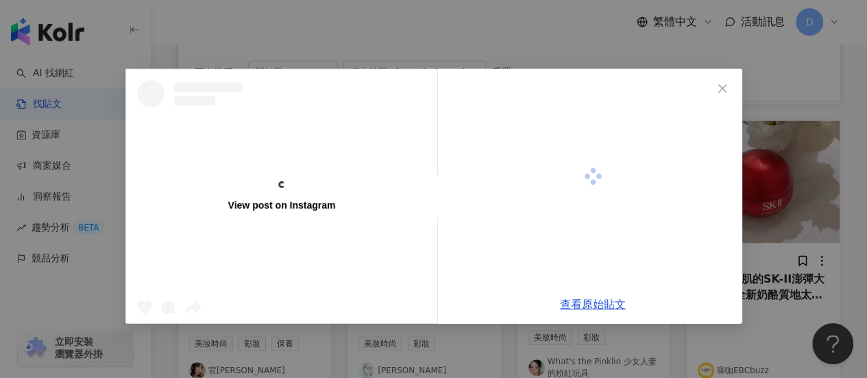
scroll to position [391, 0]
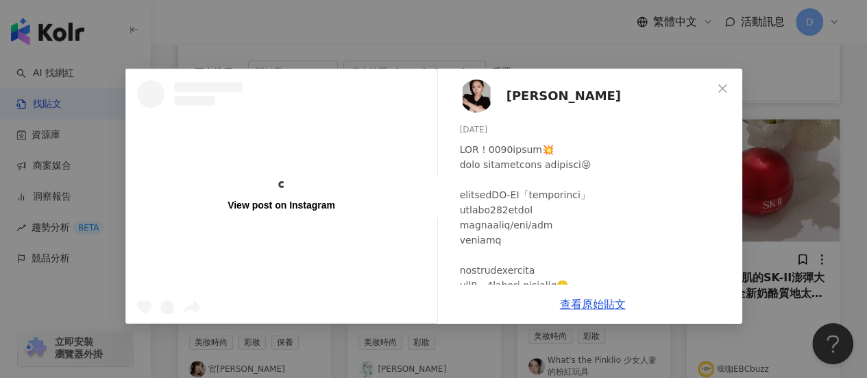
click at [426, 239] on div "View post on Instagram [PERSON_NAME] [DATE] 隱藏 7 8,923 查看原始貼文" at bounding box center [433, 189] width 867 height 378
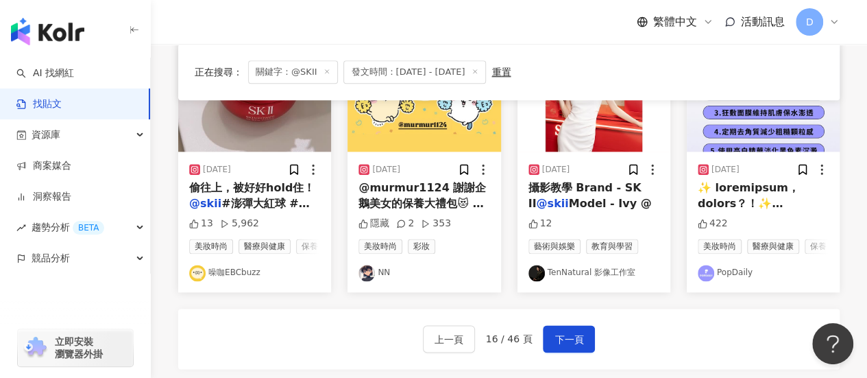
scroll to position [766, 0]
click at [426, 343] on button "下一頁" at bounding box center [569, 337] width 52 height 27
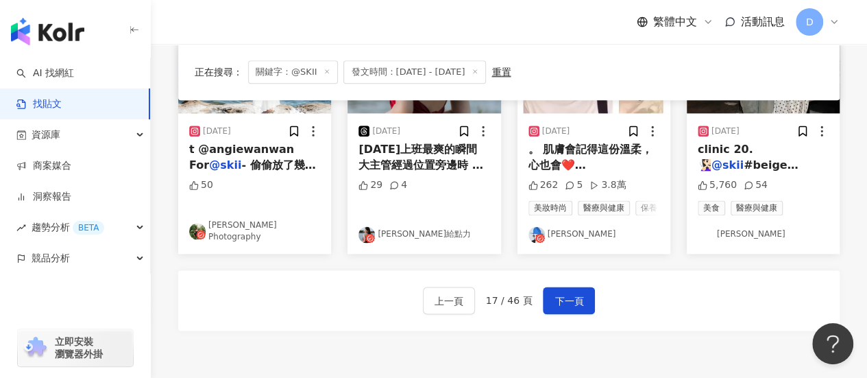
scroll to position [805, 0]
click at [426, 308] on span "下一頁" at bounding box center [569, 300] width 29 height 16
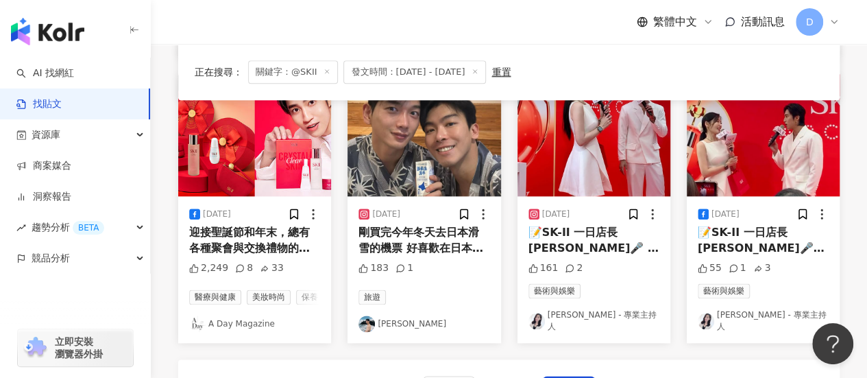
scroll to position [789, 0]
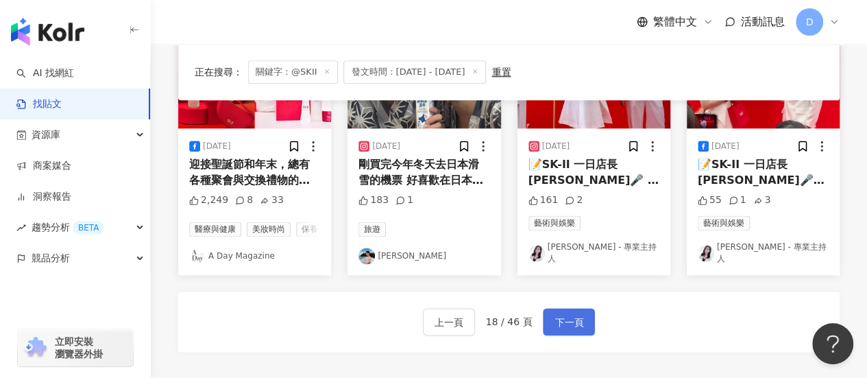
click at [426, 330] on span "下一頁" at bounding box center [569, 322] width 29 height 16
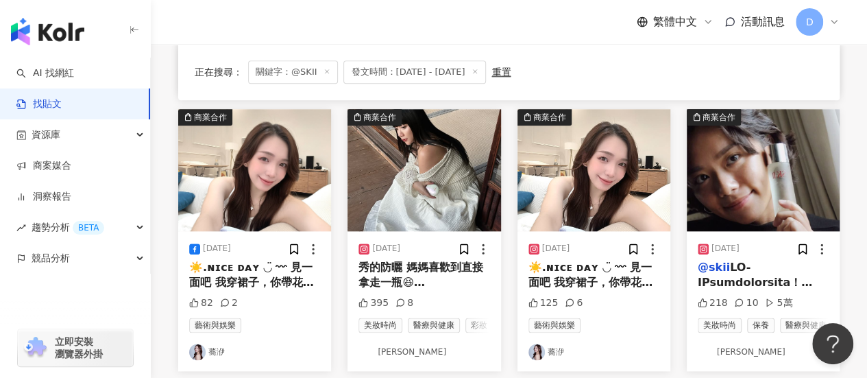
scroll to position [868, 0]
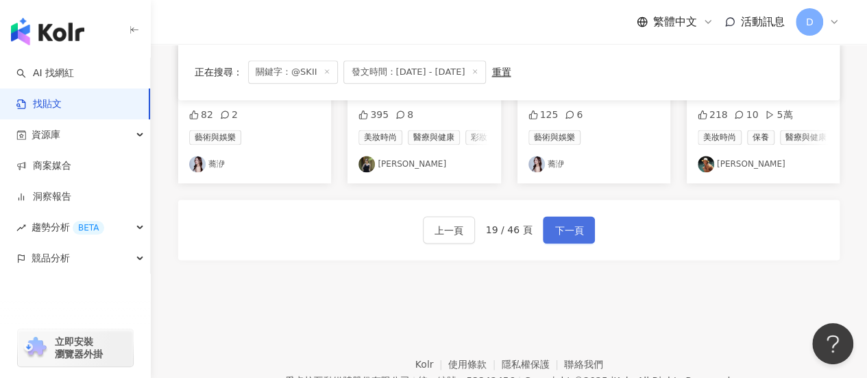
click at [426, 239] on span "下一頁" at bounding box center [569, 230] width 29 height 16
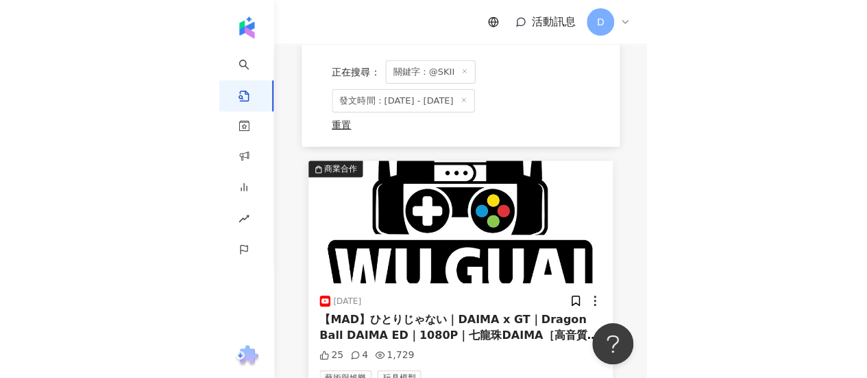
scroll to position [0, 0]
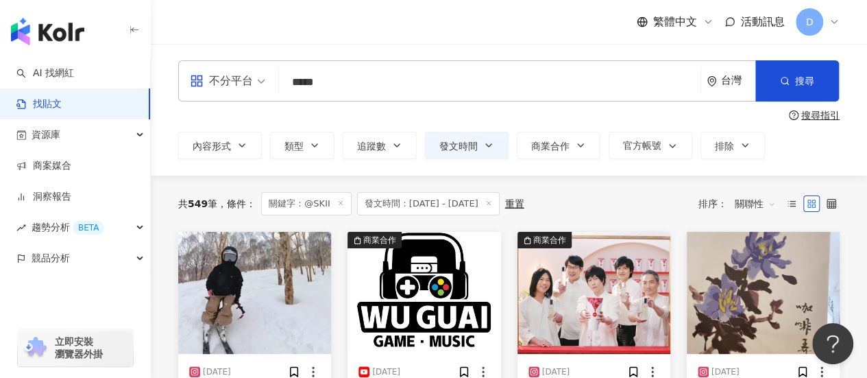
click at [345, 78] on input "*****" at bounding box center [489, 81] width 411 height 29
